Goal: Task Accomplishment & Management: Use online tool/utility

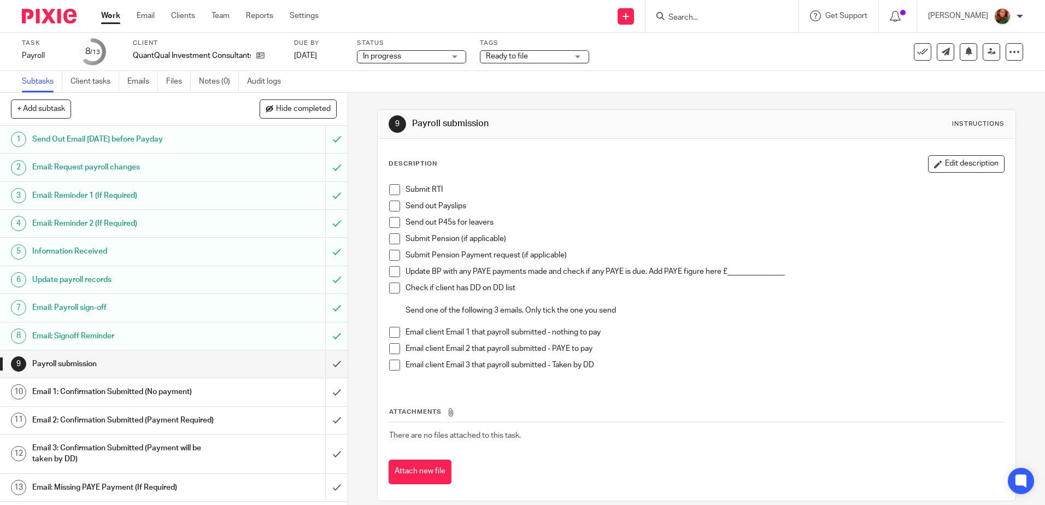
click at [694, 15] on input "Search" at bounding box center [716, 18] width 98 height 10
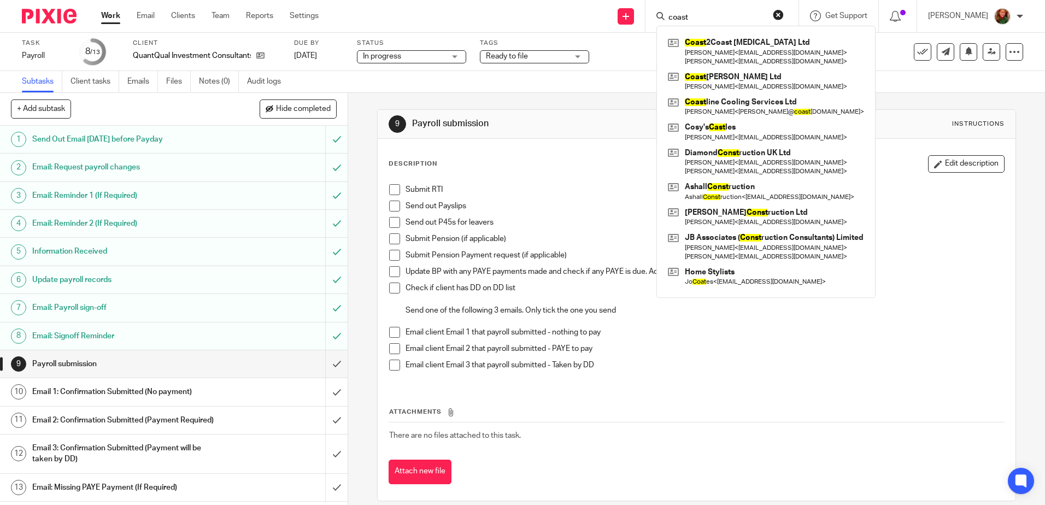
type input "coast"
click button "submit" at bounding box center [0, 0] width 0 height 0
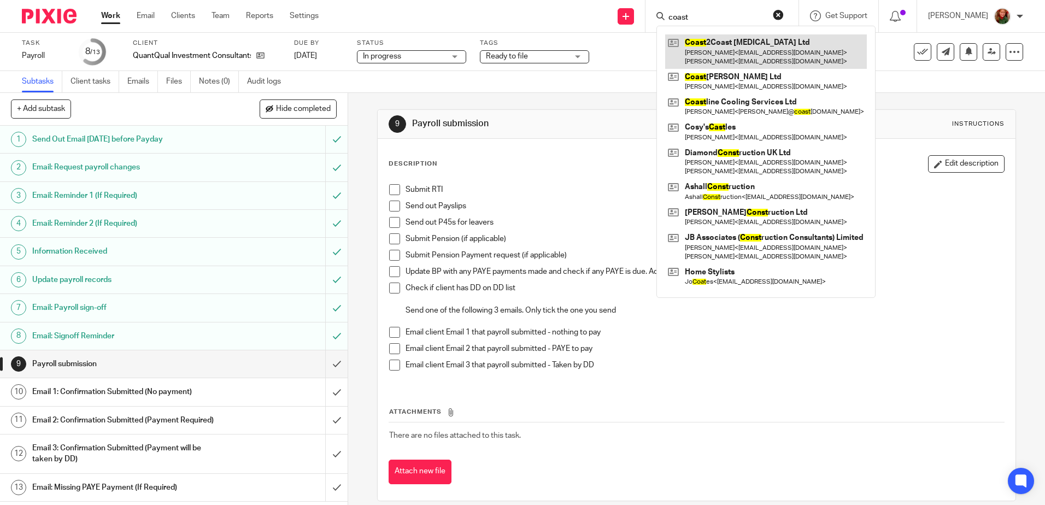
click at [690, 44] on link at bounding box center [766, 51] width 202 height 34
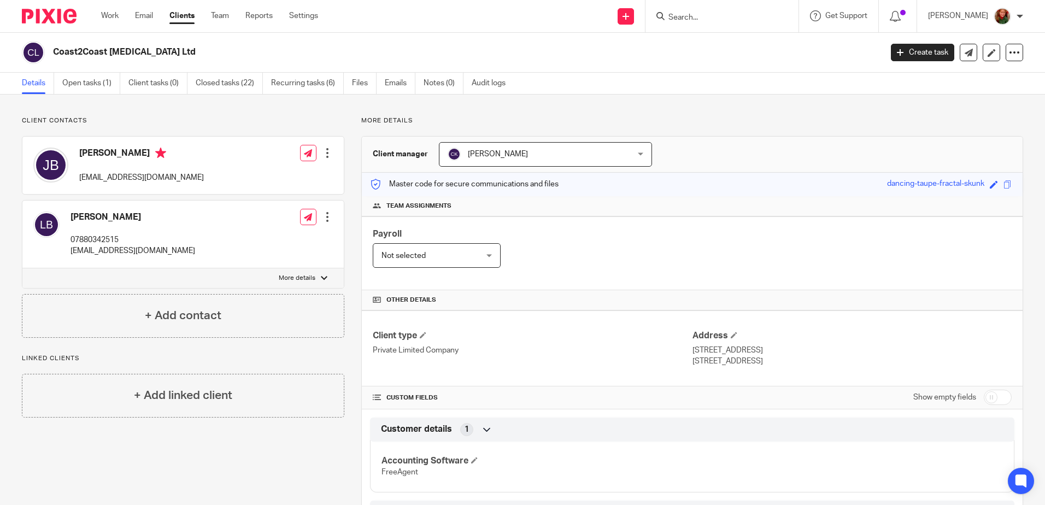
click at [83, 82] on link "Open tasks (1)" at bounding box center [91, 83] width 58 height 21
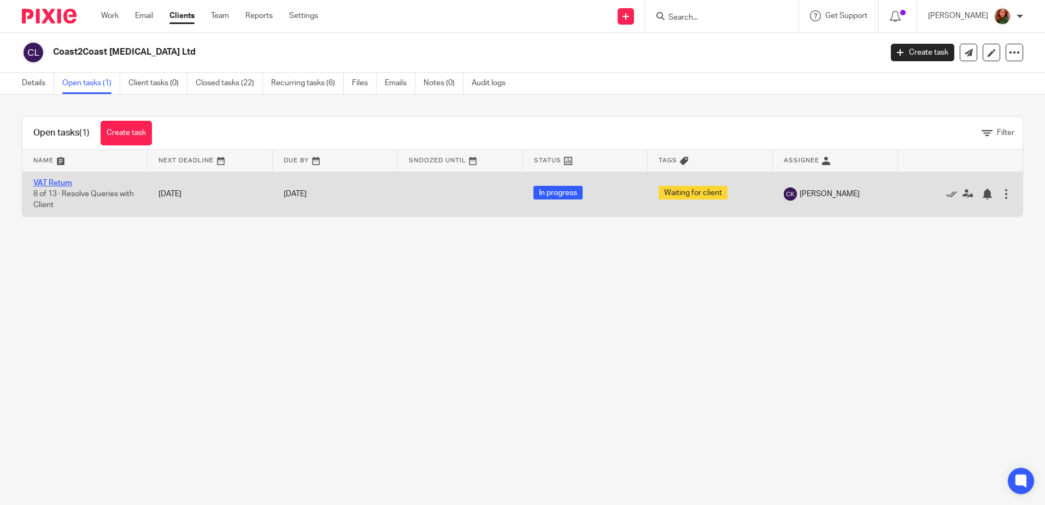
click at [50, 185] on link "VAT Return" at bounding box center [52, 183] width 39 height 8
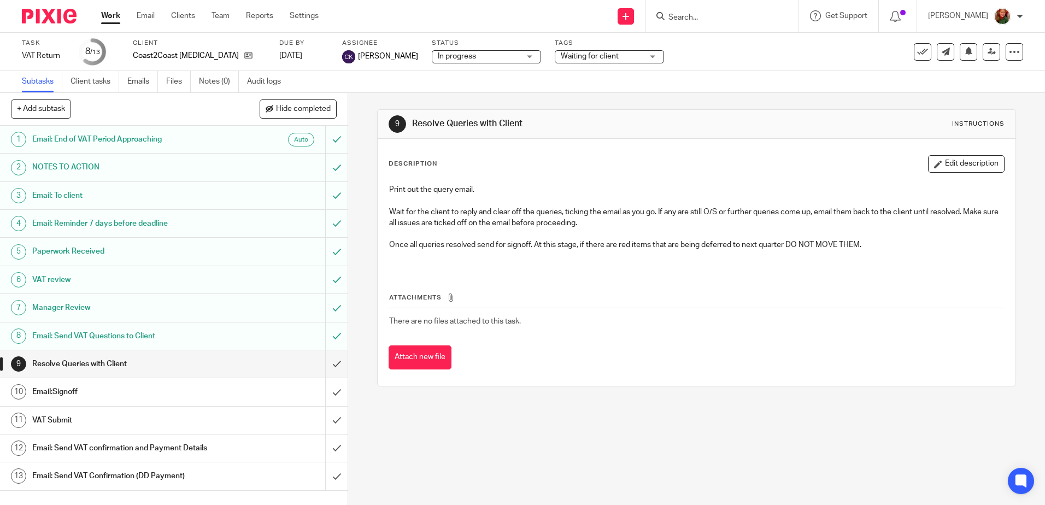
click at [142, 397] on h1 "Email:Signoff" at bounding box center [126, 392] width 188 height 16
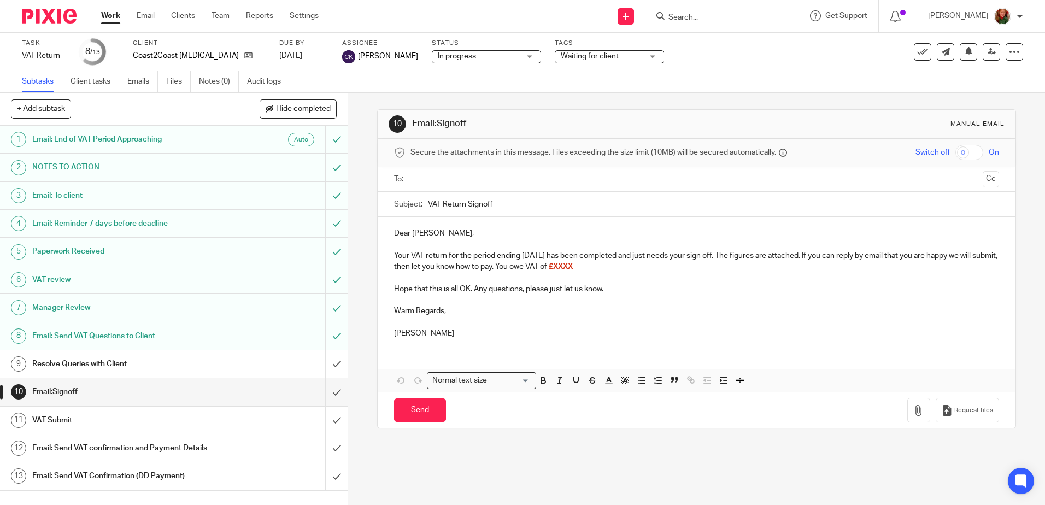
click at [408, 233] on p "Dear [PERSON_NAME]," at bounding box center [696, 233] width 604 height 11
